Goal: Task Accomplishment & Management: Use online tool/utility

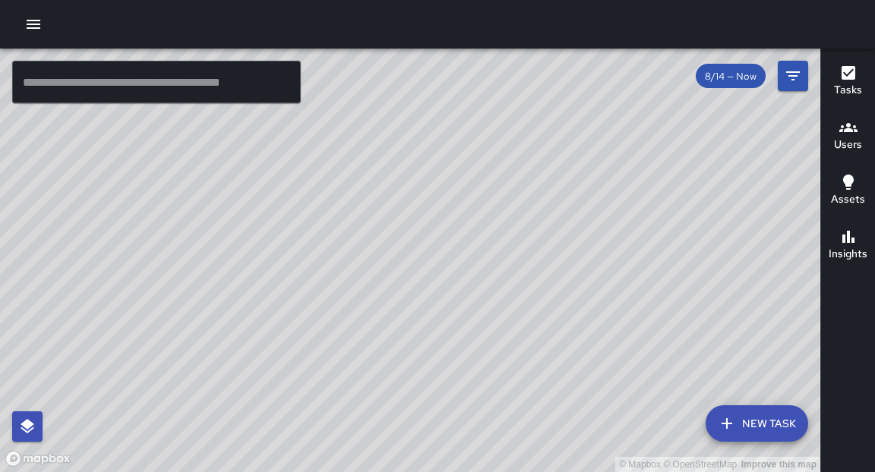
click at [40, 28] on icon "button" at bounding box center [33, 24] width 18 height 18
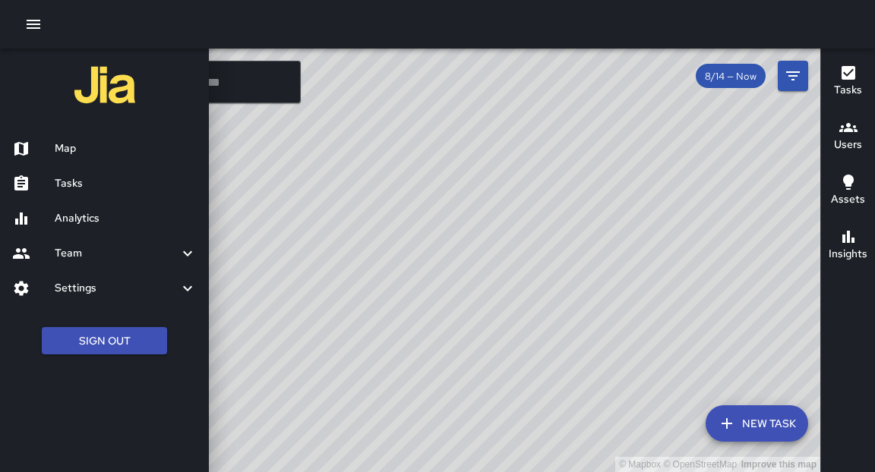
click at [64, 185] on h6 "Tasks" at bounding box center [126, 183] width 142 height 17
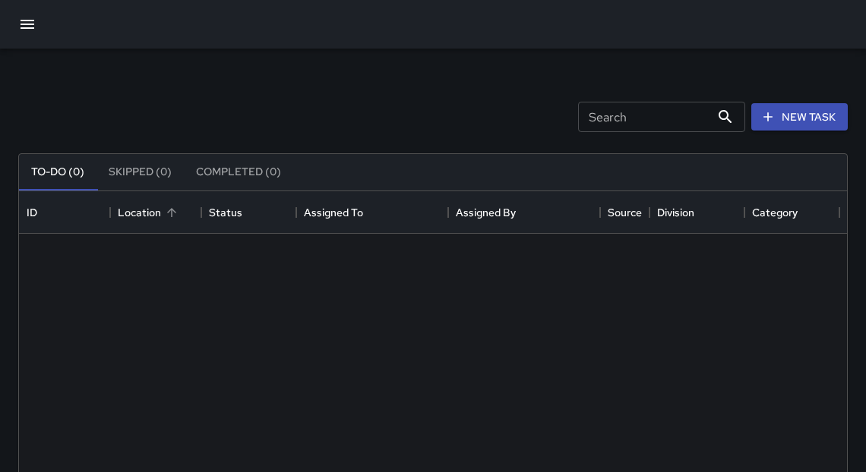
scroll to position [634, 819]
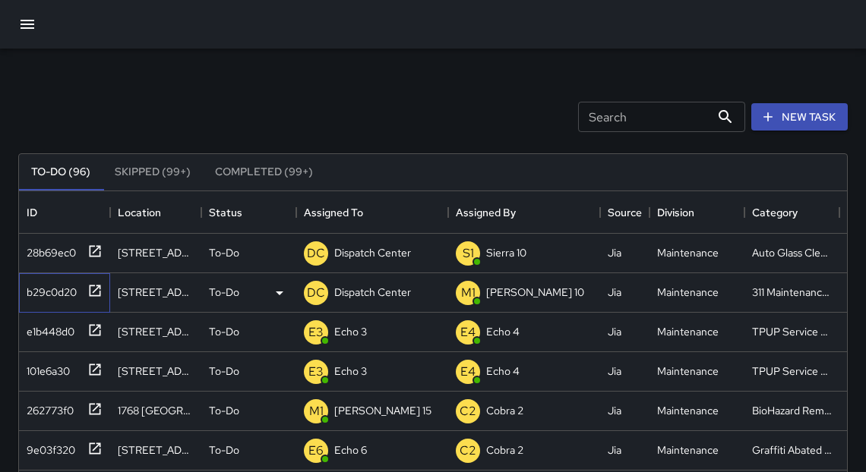
click at [97, 291] on icon at bounding box center [94, 290] width 15 height 15
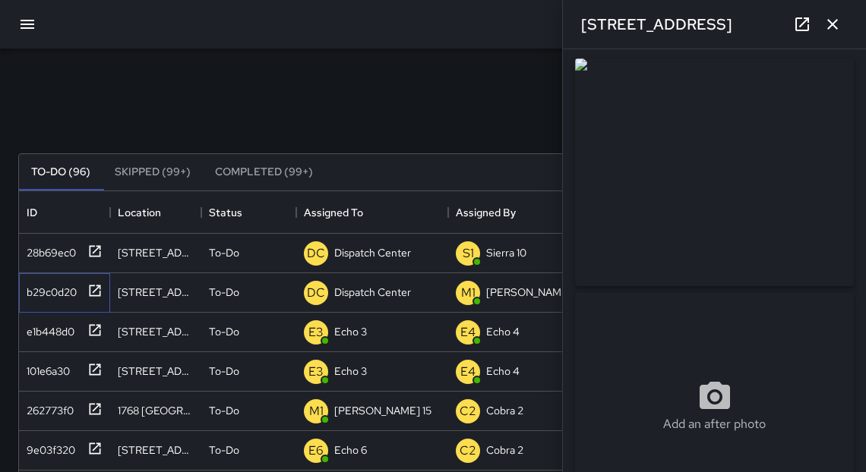
scroll to position [0, 0]
click at [836, 29] on icon "button" at bounding box center [832, 24] width 18 height 18
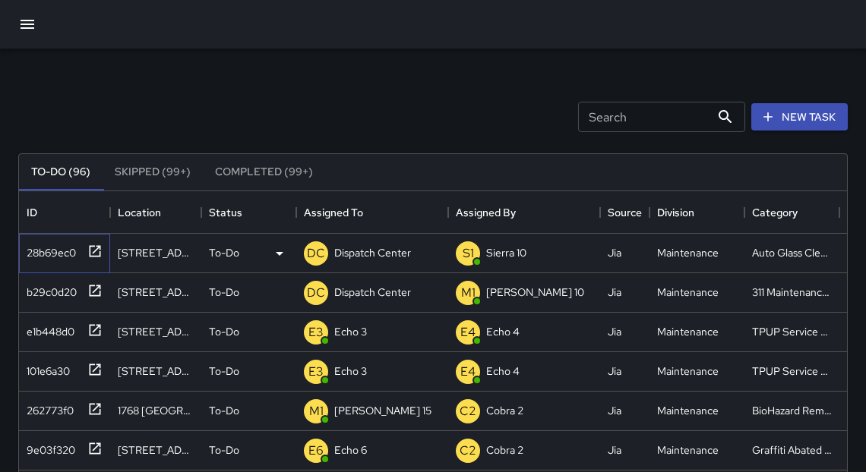
click at [100, 252] on icon at bounding box center [95, 250] width 11 height 11
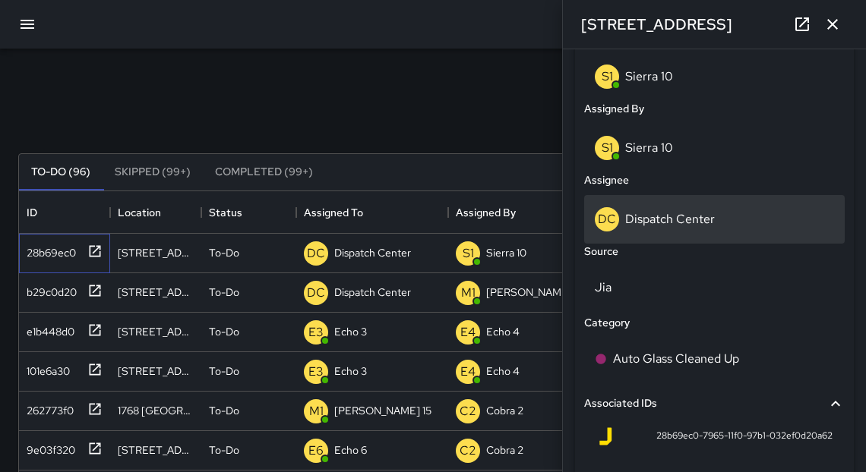
scroll to position [817, 0]
click at [680, 226] on p "Dispatch Center" at bounding box center [670, 220] width 90 height 16
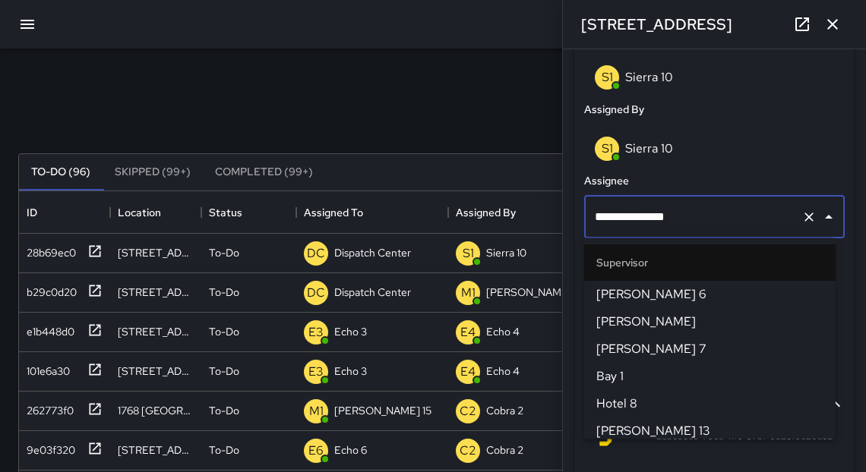
scroll to position [1646, 0]
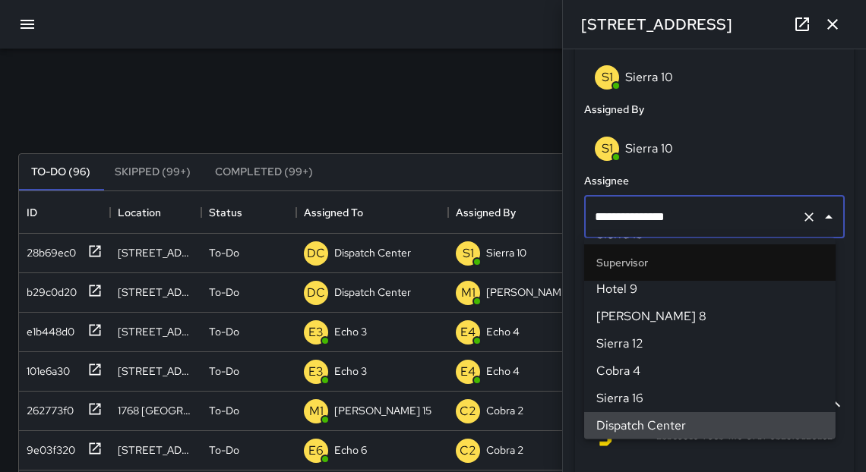
click at [680, 226] on input "**********" at bounding box center [693, 217] width 204 height 29
type input "*"
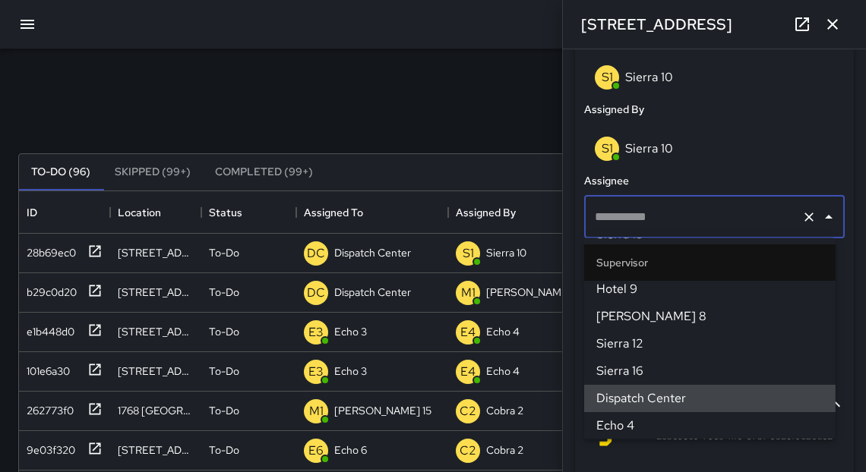
scroll to position [0, 0]
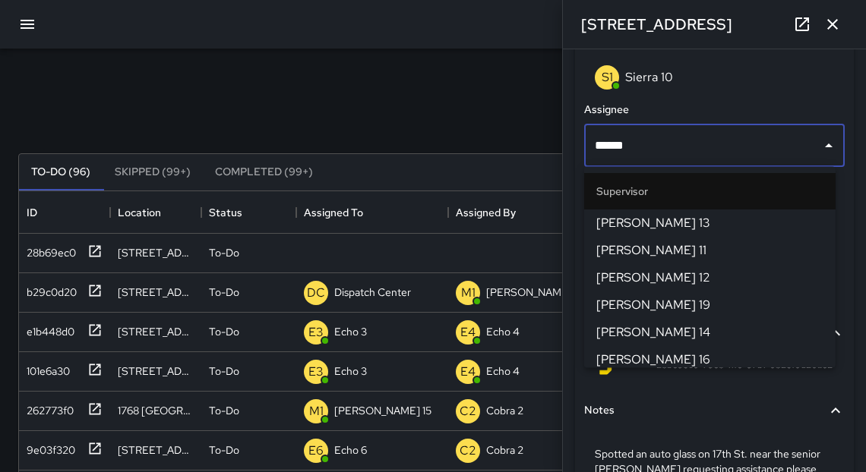
type input "*******"
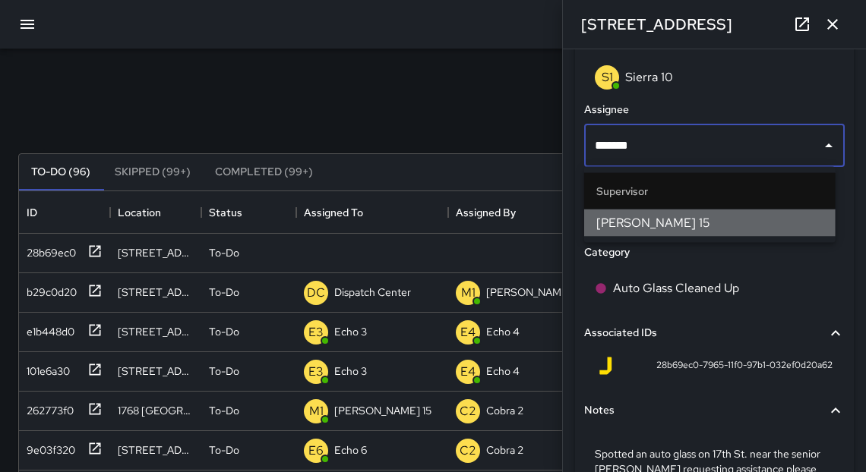
click at [638, 224] on span "[PERSON_NAME] 15" at bounding box center [709, 223] width 227 height 18
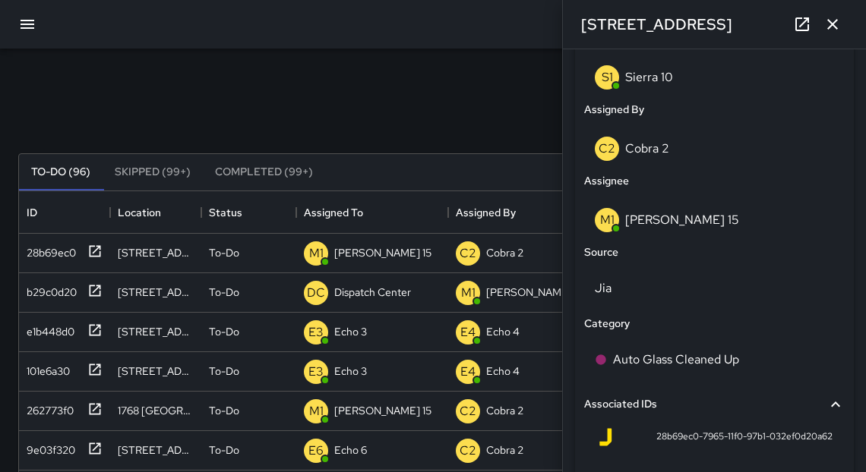
scroll to position [987, 0]
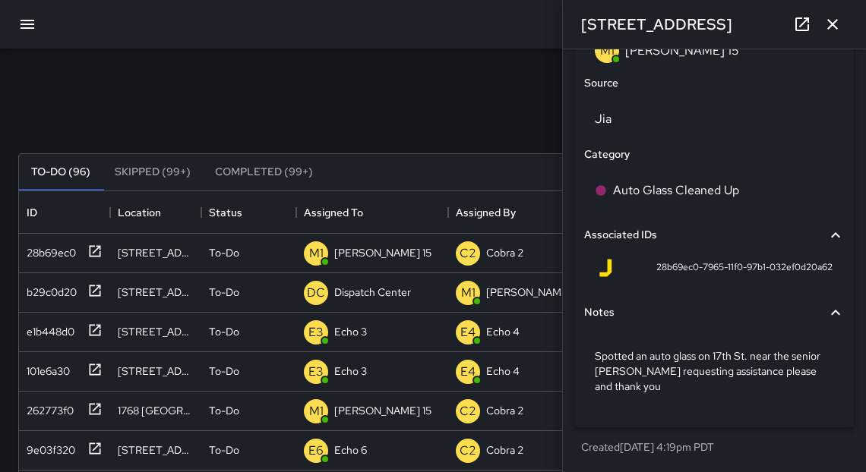
click at [838, 29] on icon "button" at bounding box center [832, 24] width 18 height 18
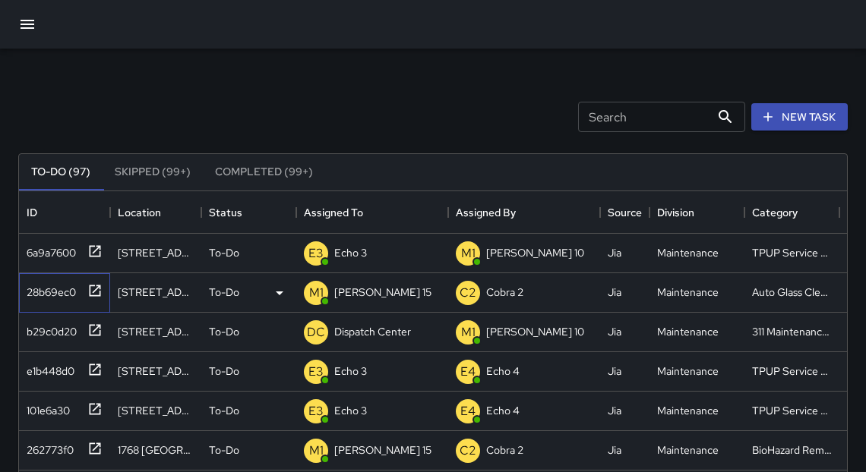
click at [96, 296] on icon at bounding box center [94, 290] width 15 height 15
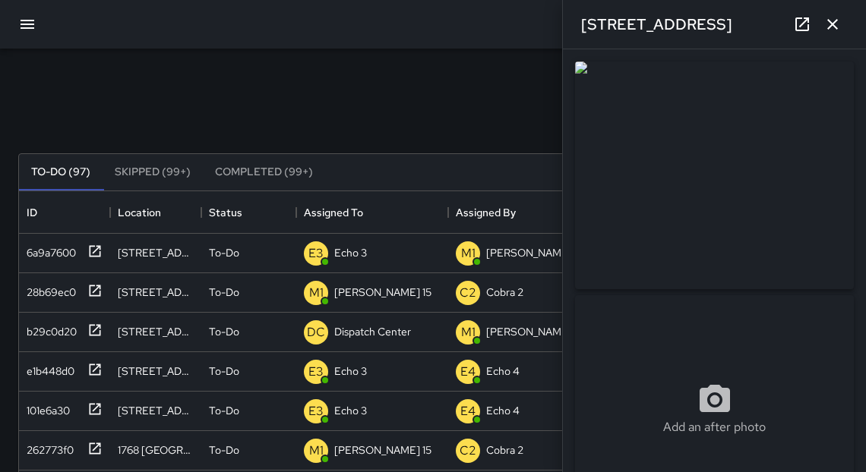
click at [834, 28] on icon "button" at bounding box center [832, 24] width 18 height 18
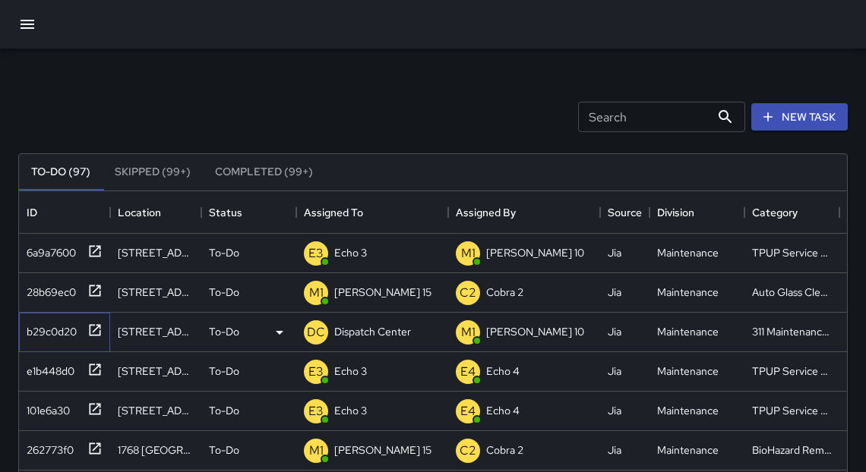
click at [92, 332] on icon at bounding box center [94, 330] width 15 height 15
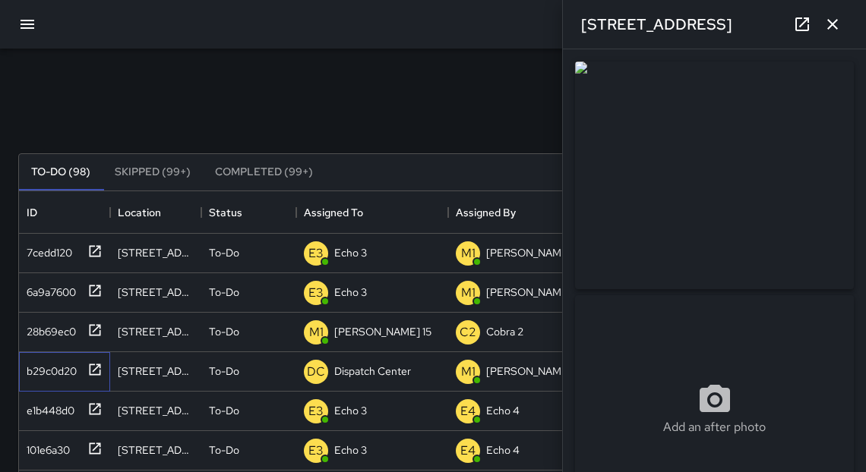
scroll to position [9, 9]
click at [830, 28] on icon "button" at bounding box center [832, 24] width 18 height 18
